Goal: Find specific page/section: Find specific page/section

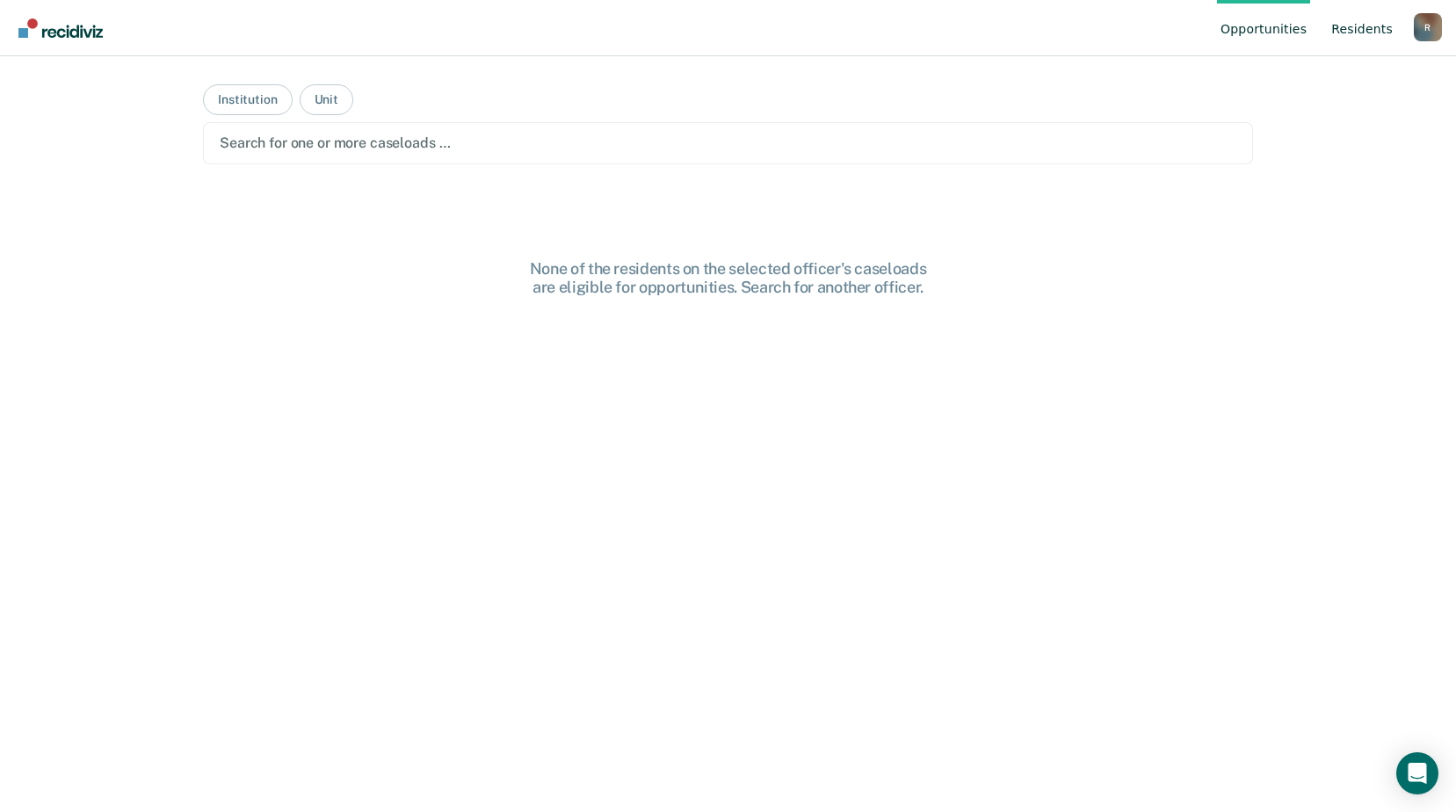
click at [1351, 28] on link "Resident s" at bounding box center [1362, 28] width 69 height 56
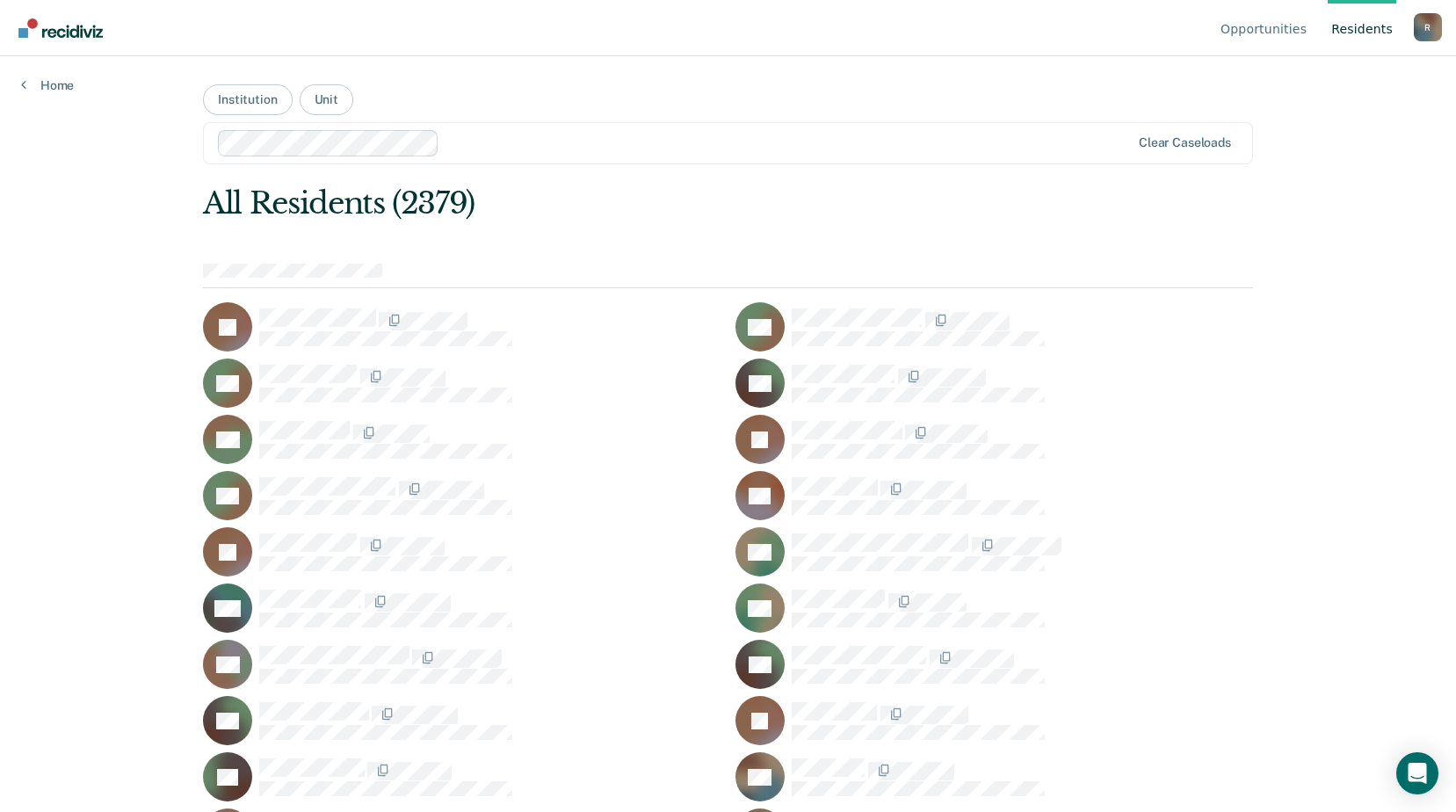
scroll to position [24536, 0]
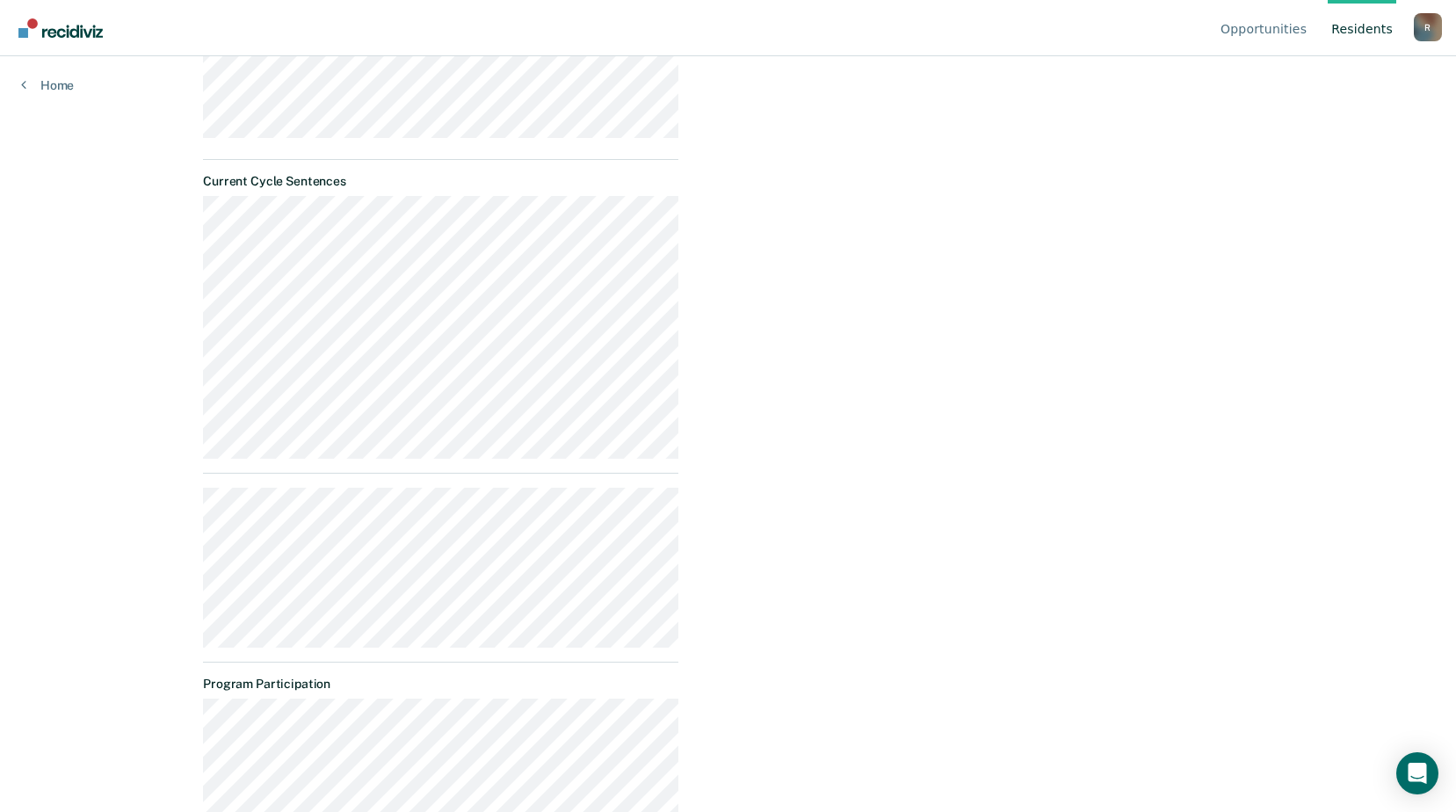
scroll to position [615, 0]
